Goal: Check status: Check status

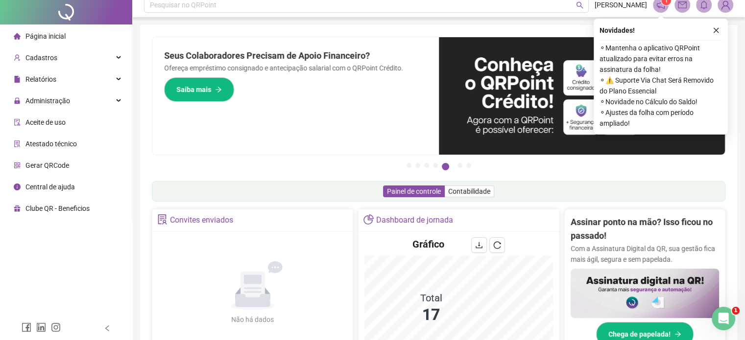
scroll to position [98, 0]
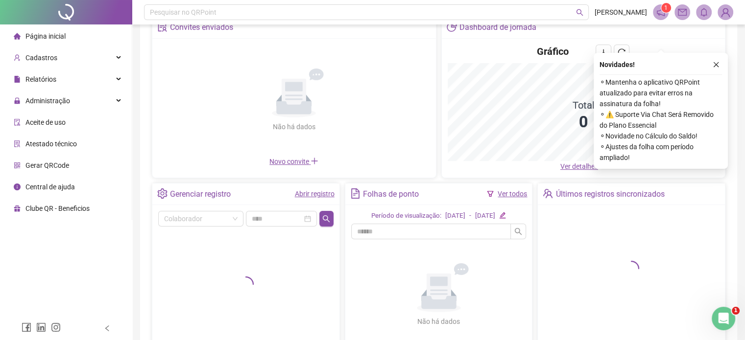
scroll to position [126, 0]
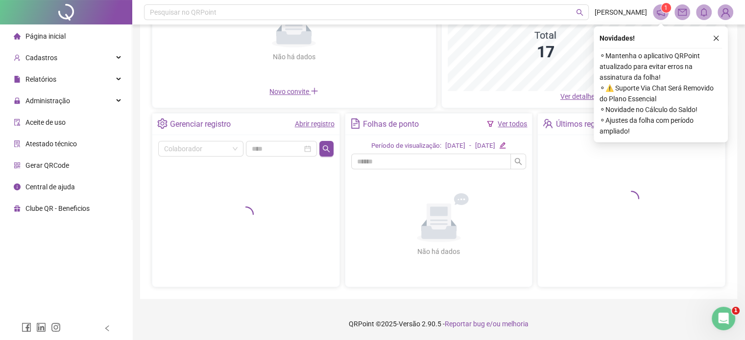
click at [321, 126] on link "Abrir registro" at bounding box center [315, 124] width 40 height 8
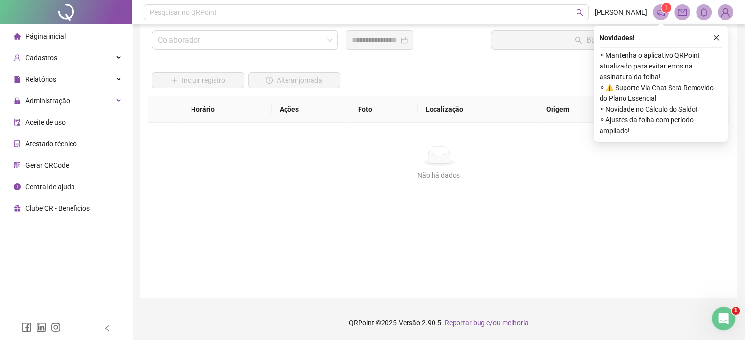
scroll to position [28, 0]
click at [721, 35] on button "button" at bounding box center [716, 38] width 12 height 12
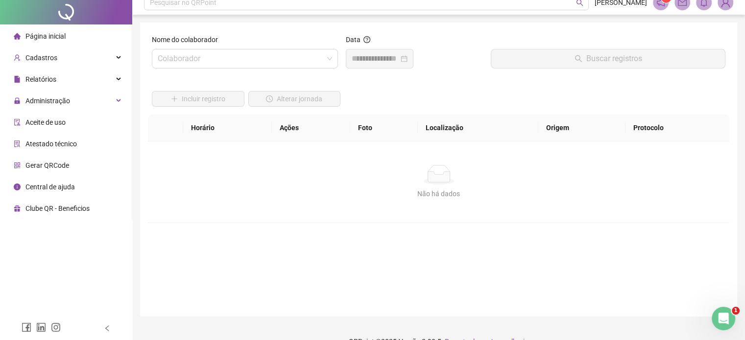
scroll to position [0, 0]
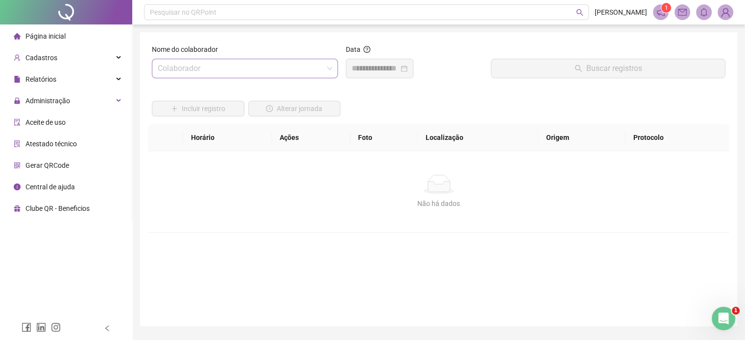
click at [294, 71] on input "search" at bounding box center [240, 68] width 165 height 19
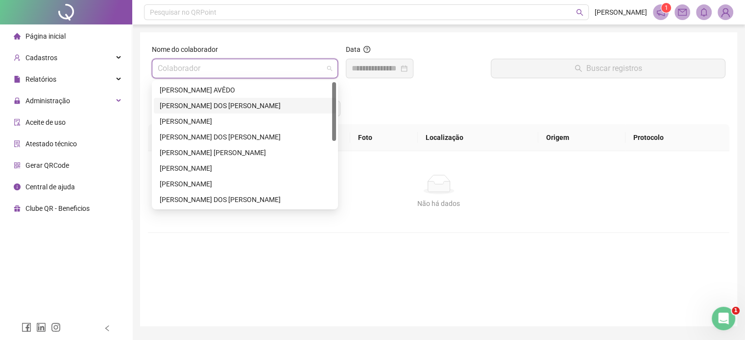
click at [247, 105] on div "[PERSON_NAME] DOS [PERSON_NAME]" at bounding box center [245, 105] width 170 height 11
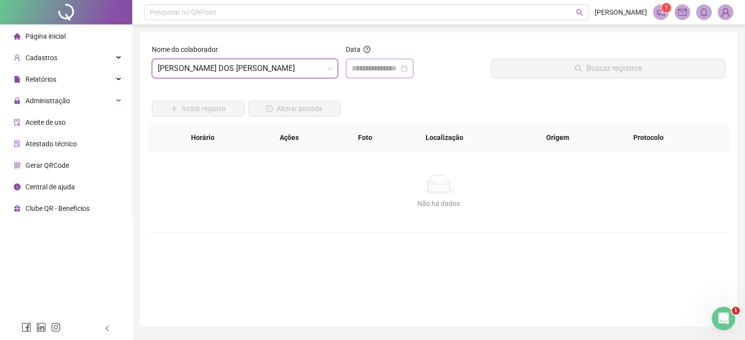
click at [407, 73] on div at bounding box center [380, 69] width 56 height 12
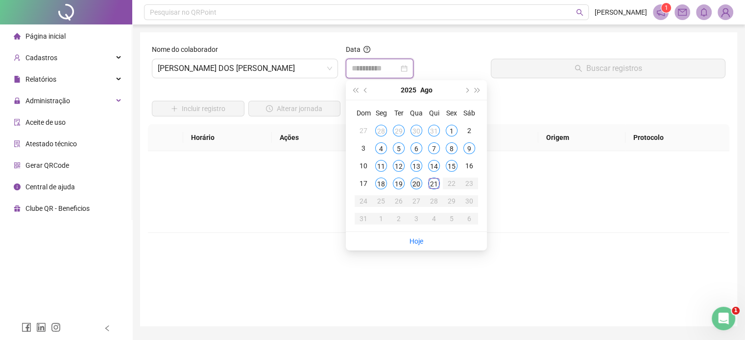
type input "**********"
click at [417, 182] on div "20" at bounding box center [416, 184] width 12 height 12
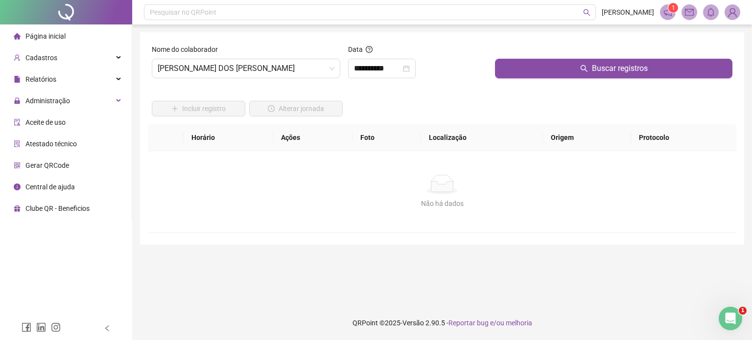
click at [590, 82] on div "Buscar registros" at bounding box center [613, 65] width 245 height 42
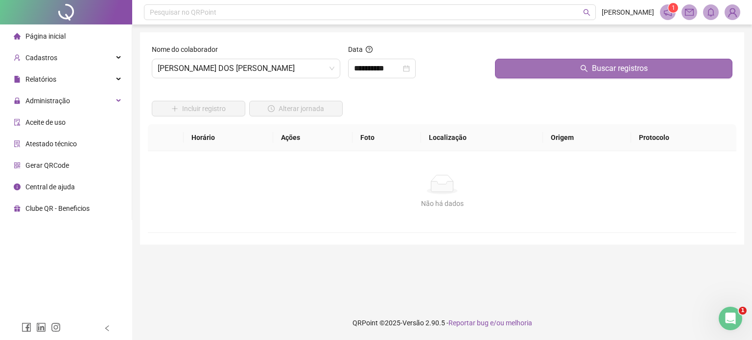
click at [588, 77] on button "Buscar registros" at bounding box center [613, 69] width 237 height 20
